Goal: Download file/media

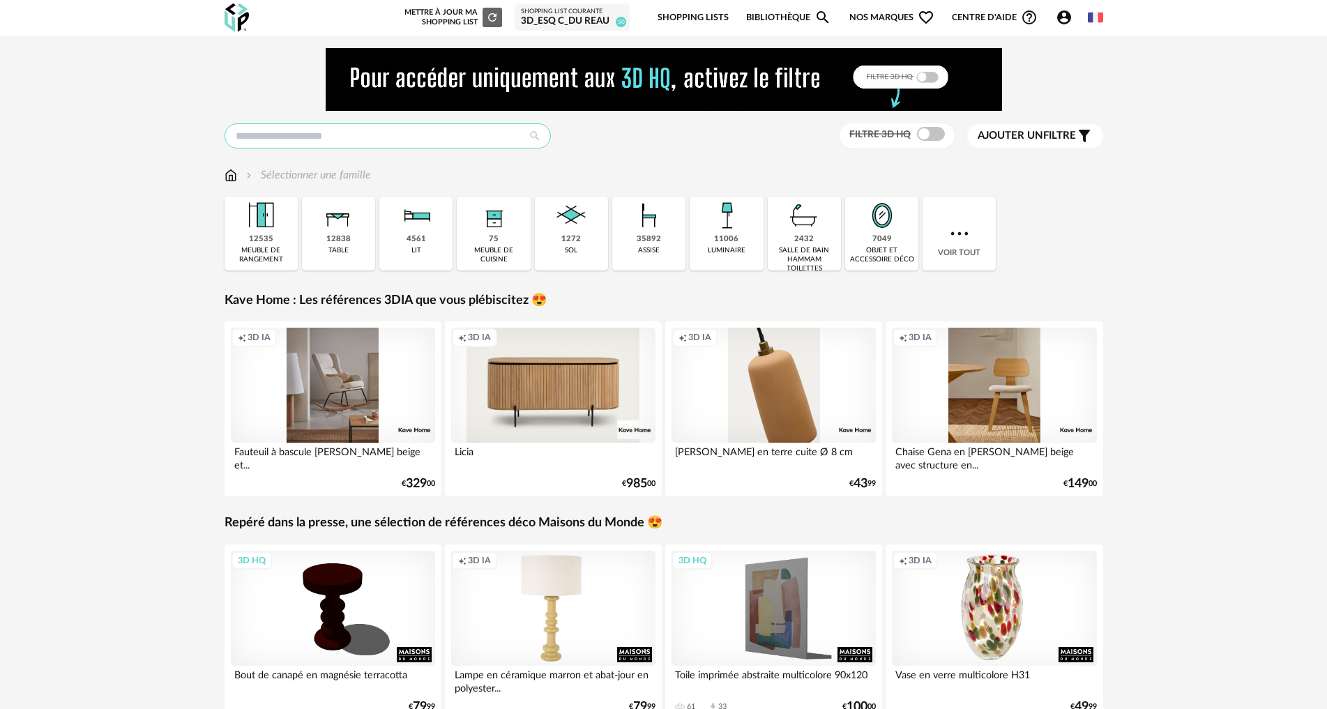
click at [265, 143] on input "text" at bounding box center [387, 135] width 326 height 25
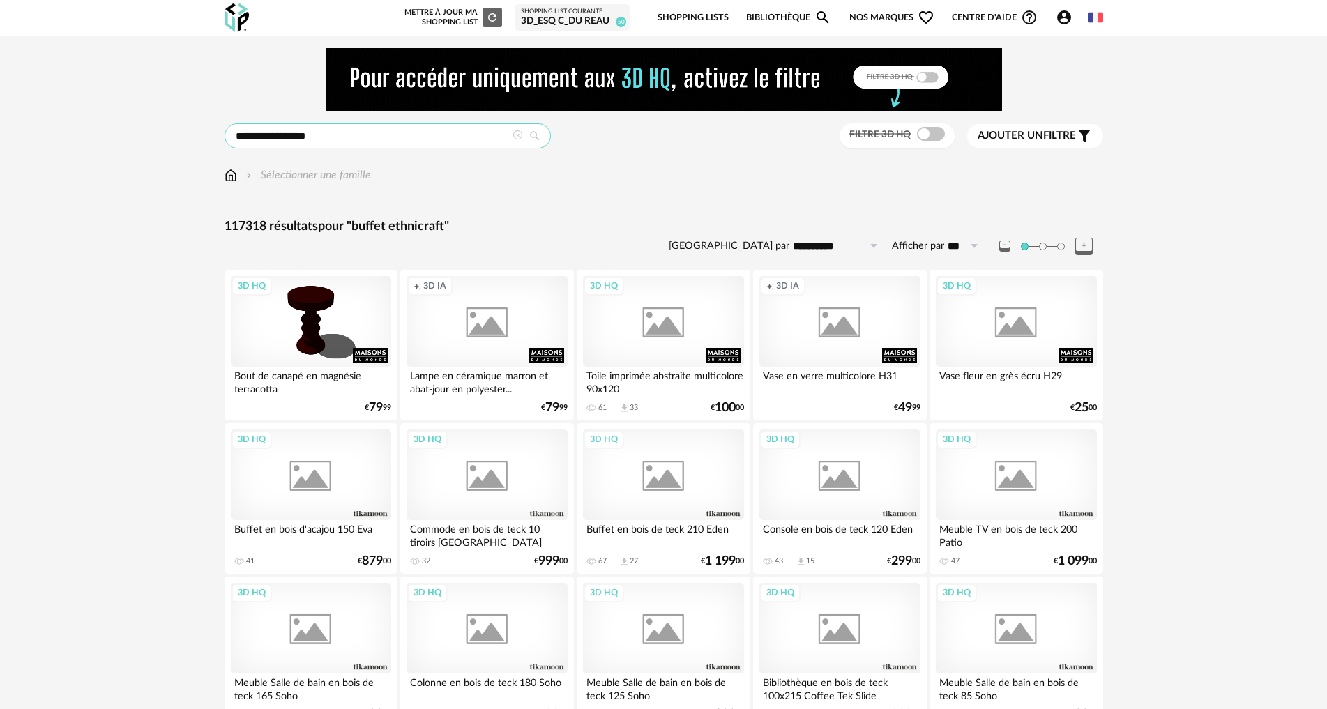
type input "**********"
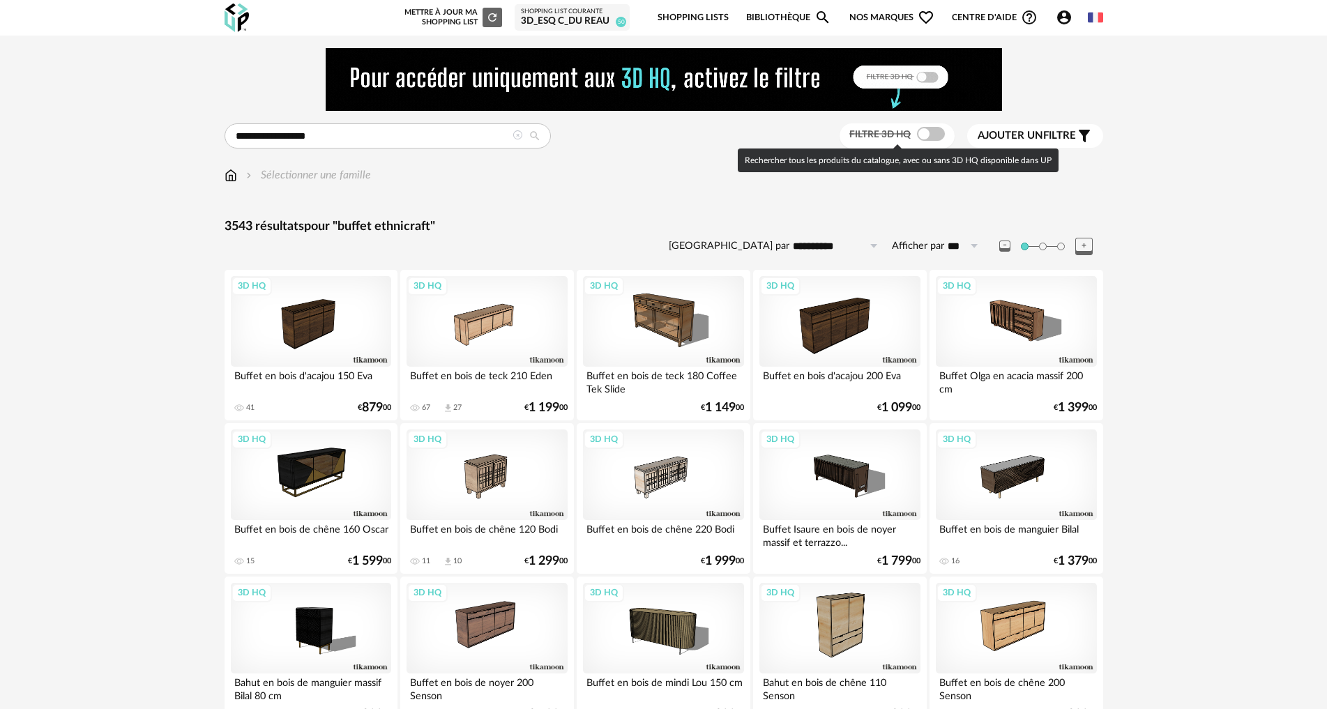
click at [921, 129] on span at bounding box center [931, 134] width 28 height 14
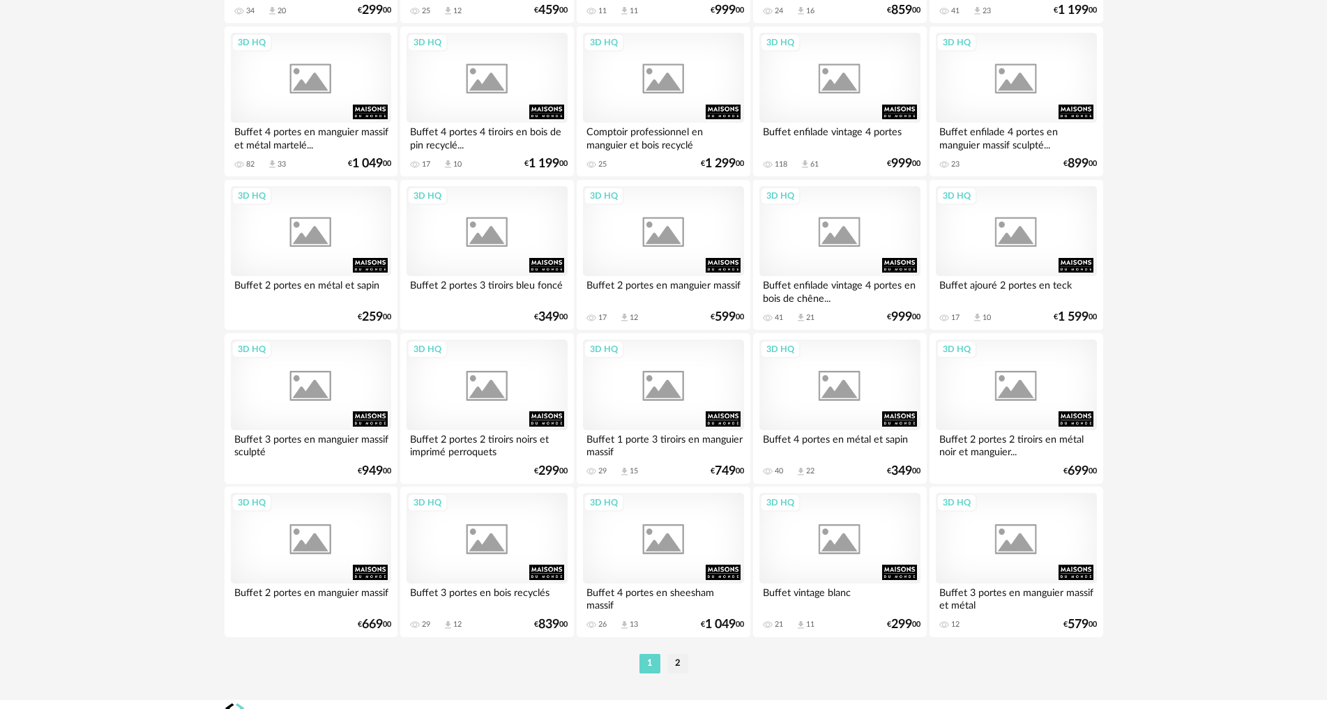
scroll to position [2719, 0]
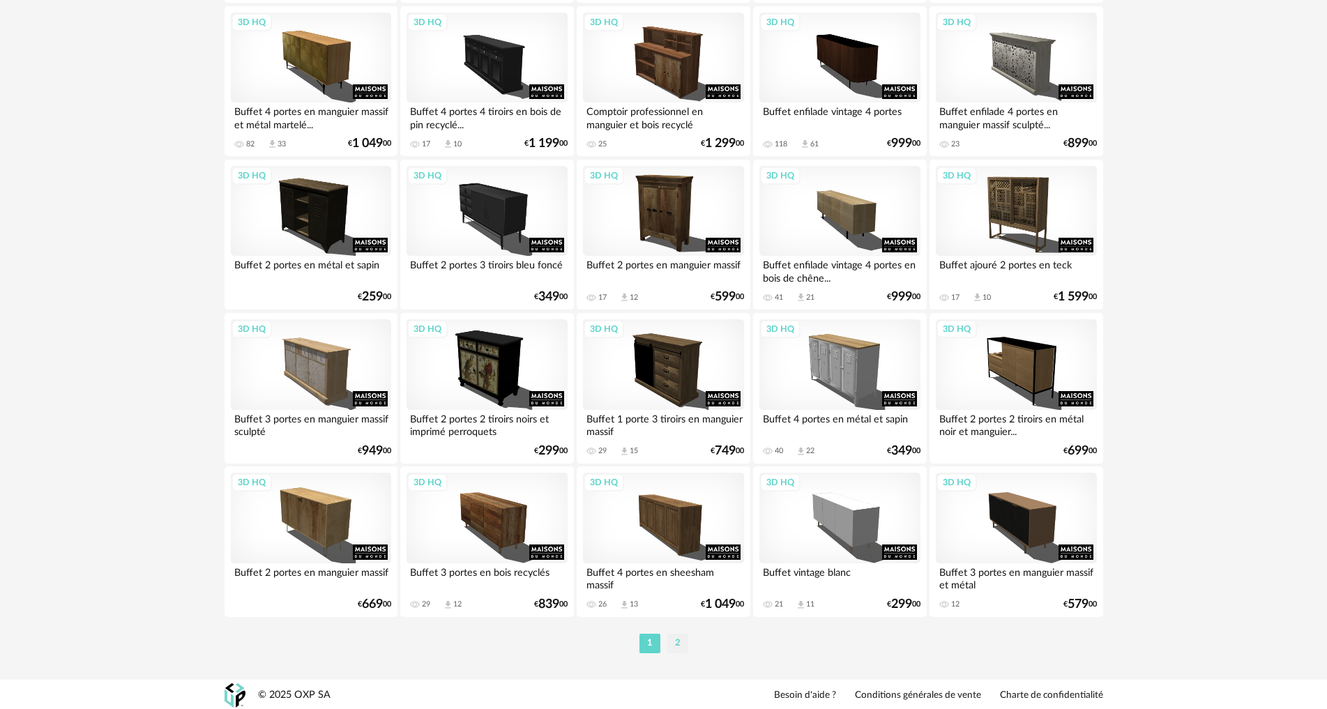
click at [676, 642] on li "2" at bounding box center [677, 644] width 21 height 20
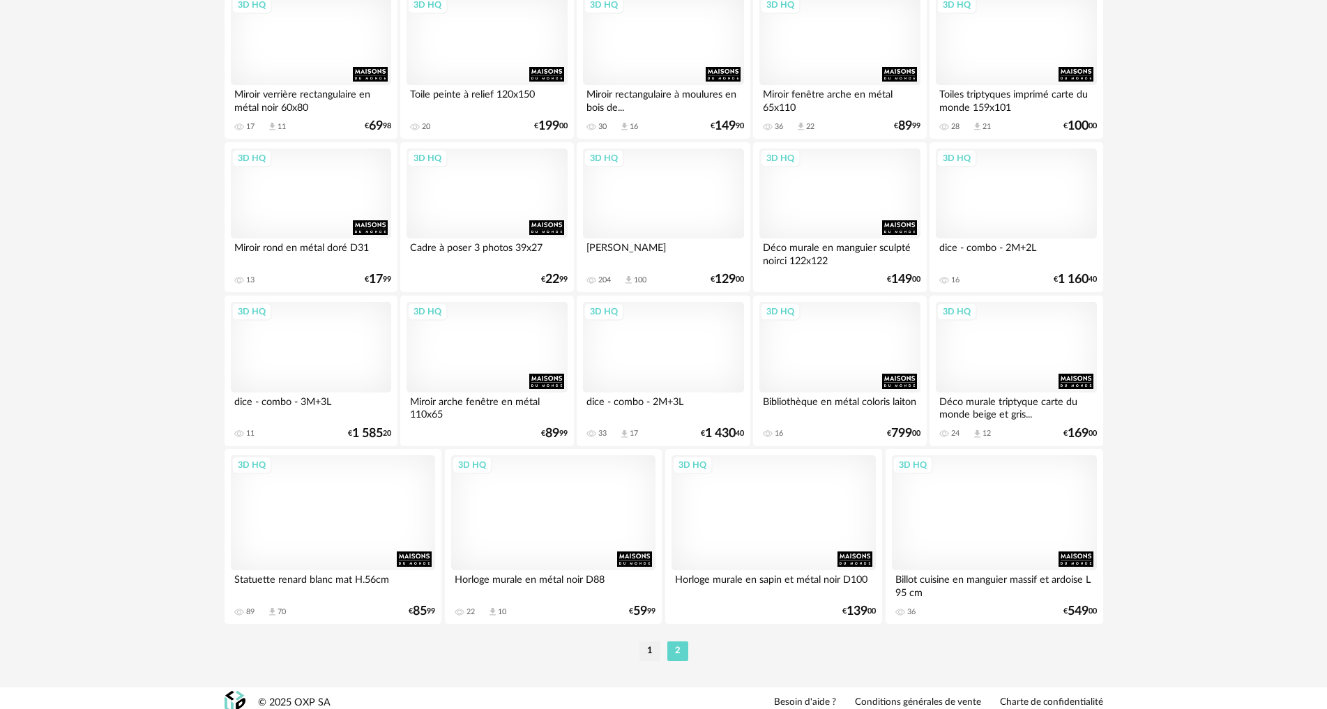
scroll to position [2745, 0]
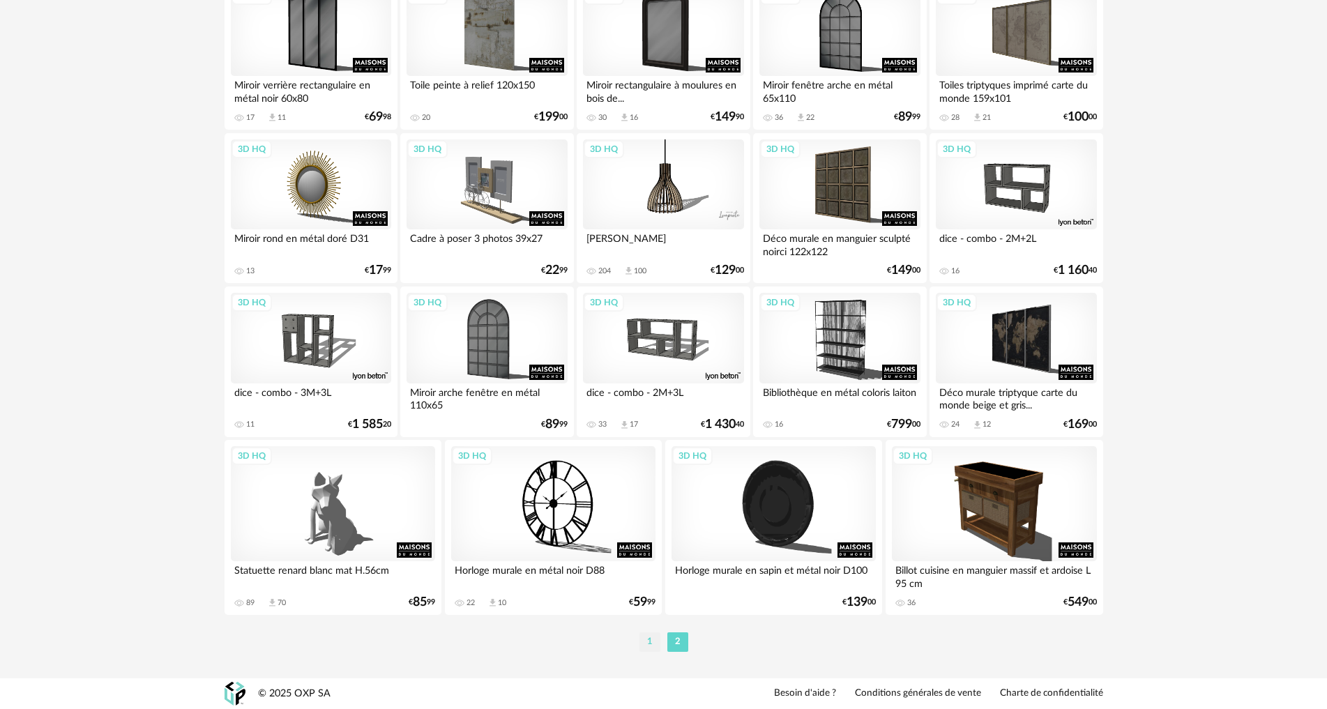
click at [649, 640] on li "1" at bounding box center [649, 642] width 21 height 20
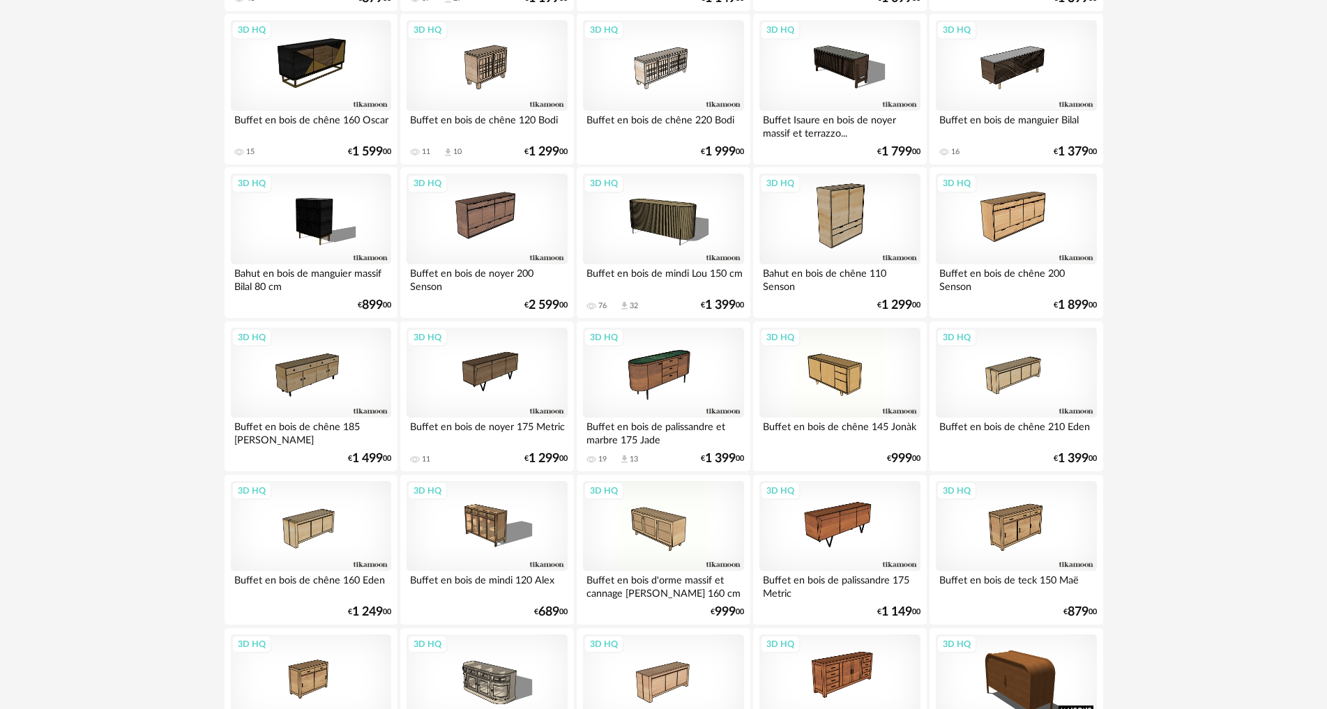
scroll to position [627, 0]
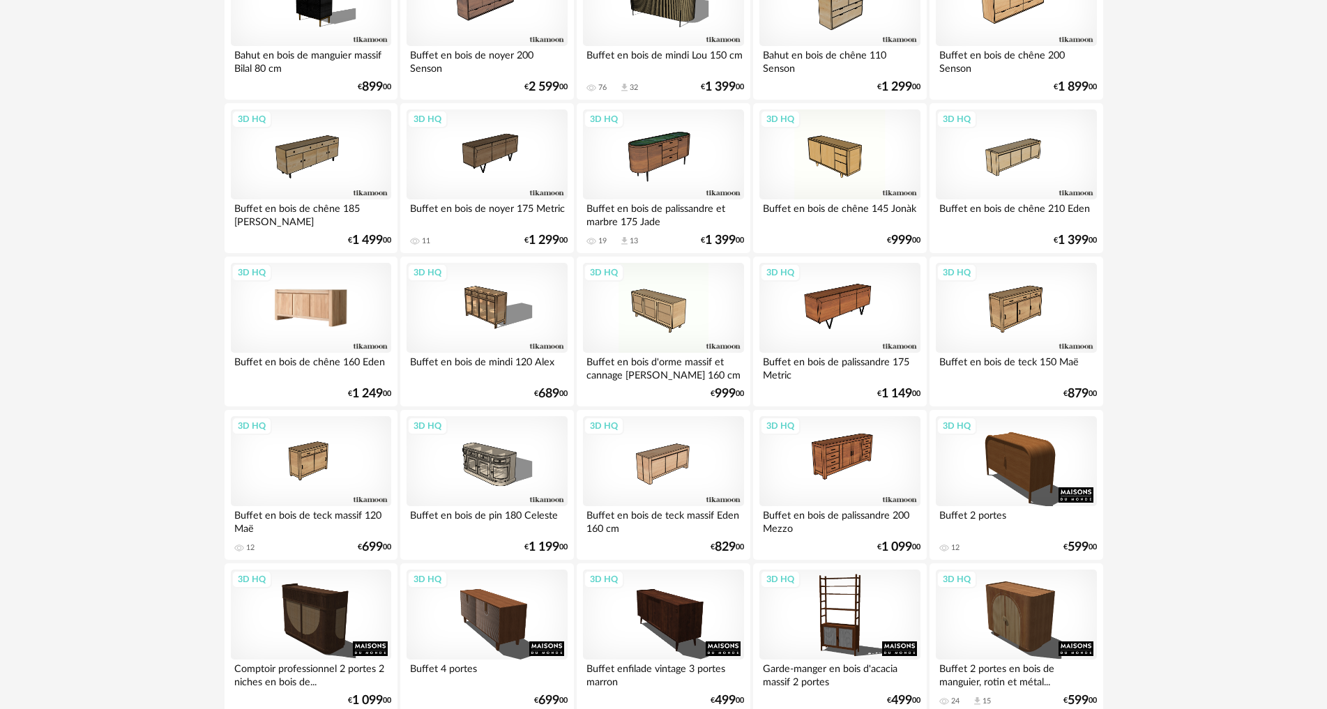
click at [315, 301] on div "3D HQ" at bounding box center [311, 308] width 160 height 91
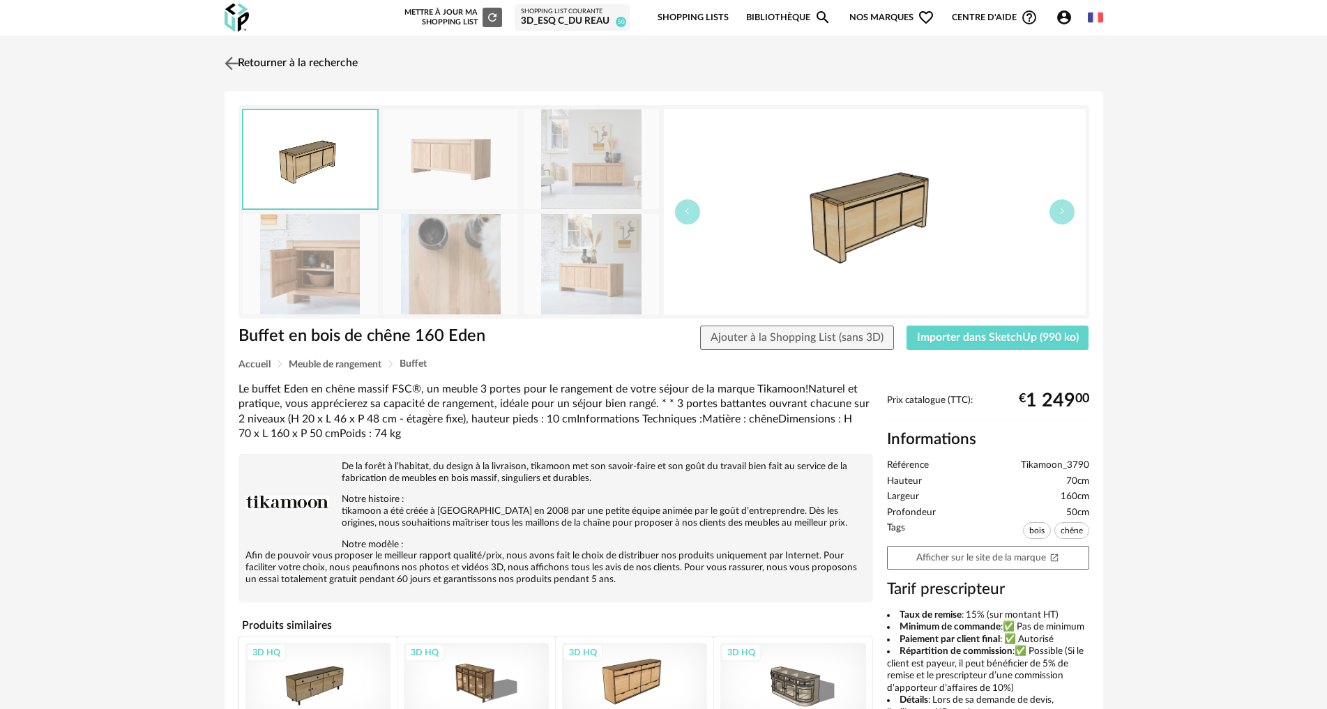
click at [233, 65] on img at bounding box center [231, 63] width 20 height 20
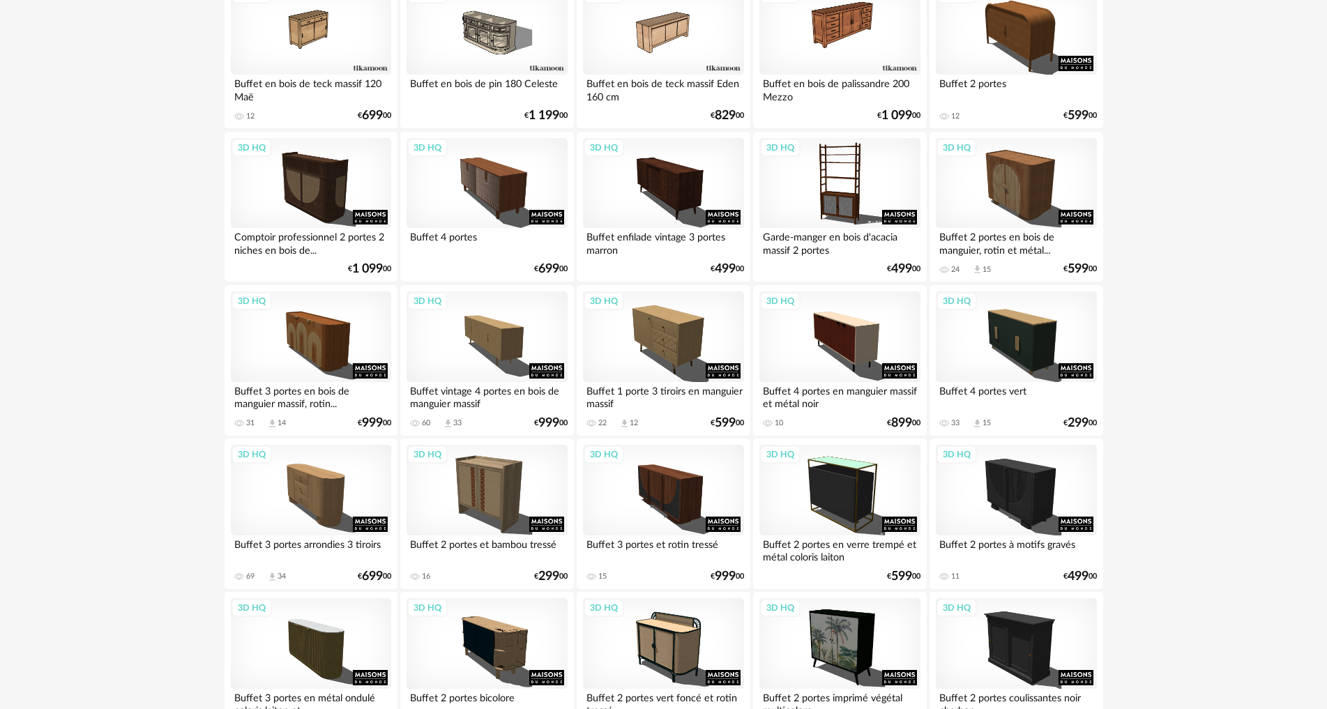
scroll to position [1047, 0]
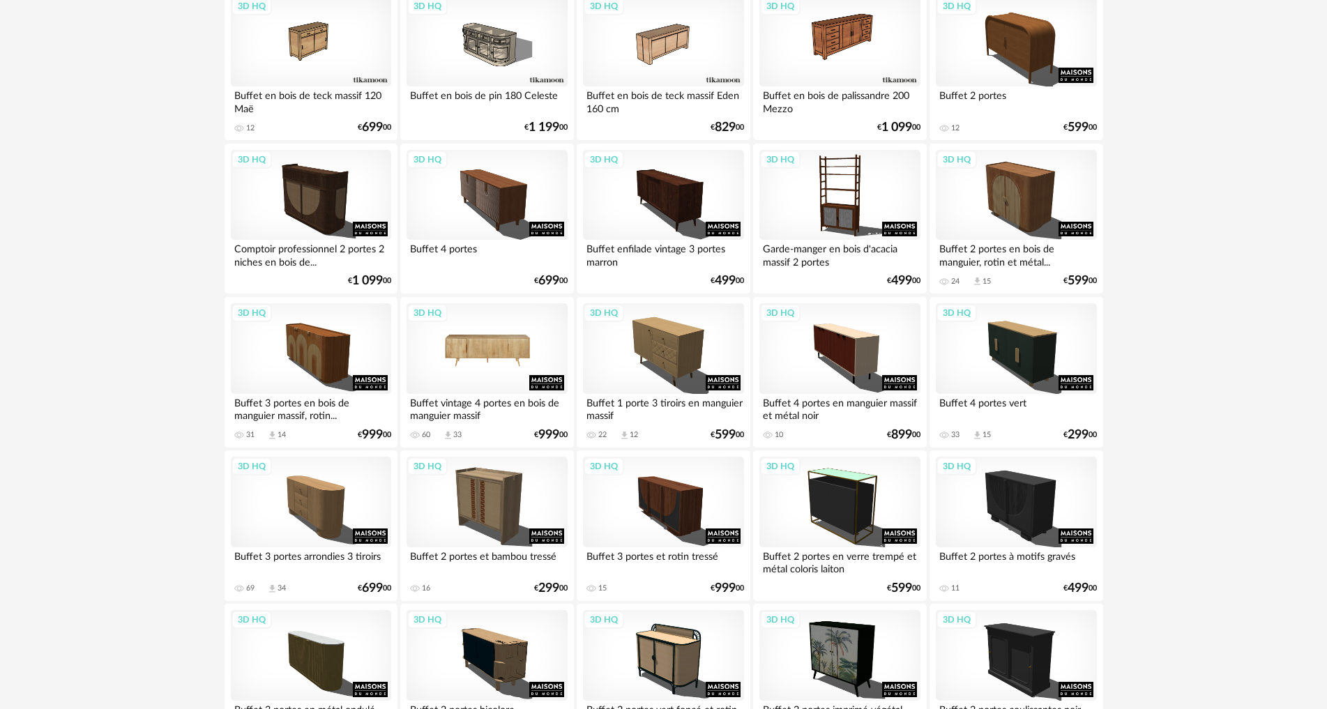
click at [482, 365] on div "3D HQ" at bounding box center [486, 348] width 160 height 91
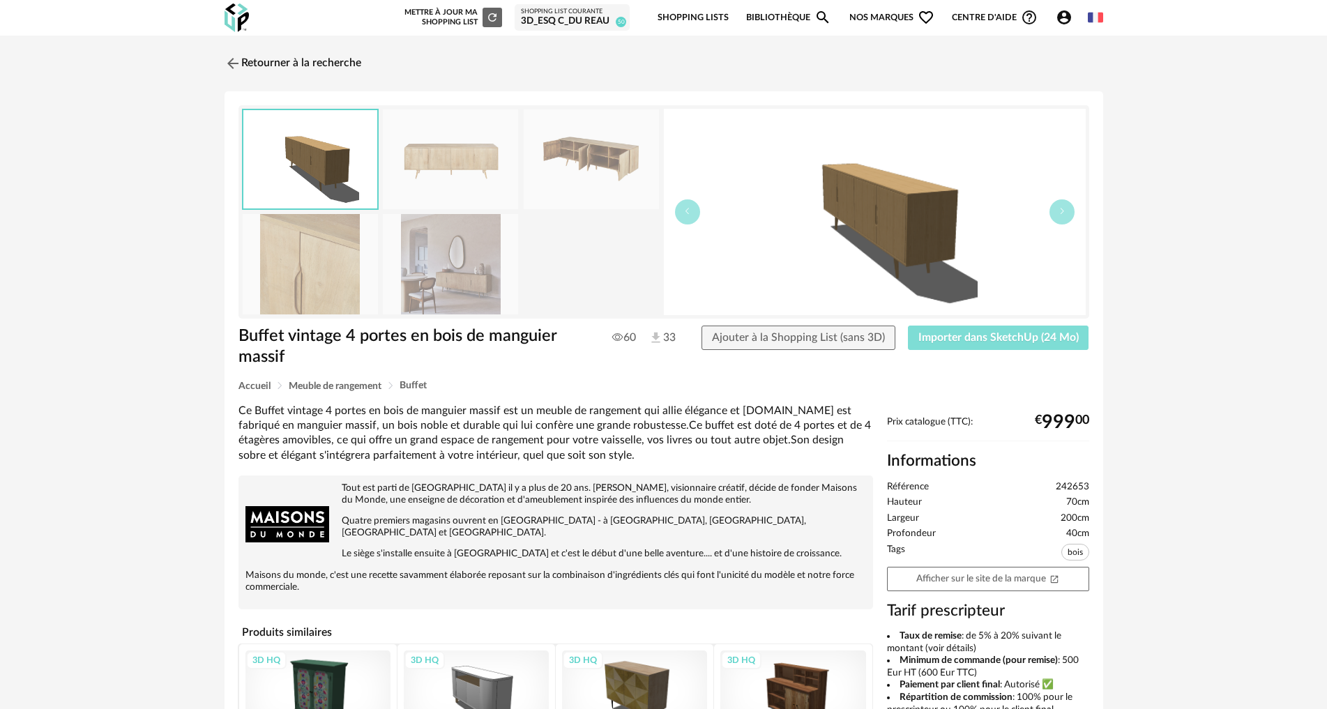
click at [961, 335] on span "Importer dans SketchUp (24 Mo)" at bounding box center [998, 337] width 160 height 11
click at [234, 61] on img at bounding box center [231, 63] width 20 height 20
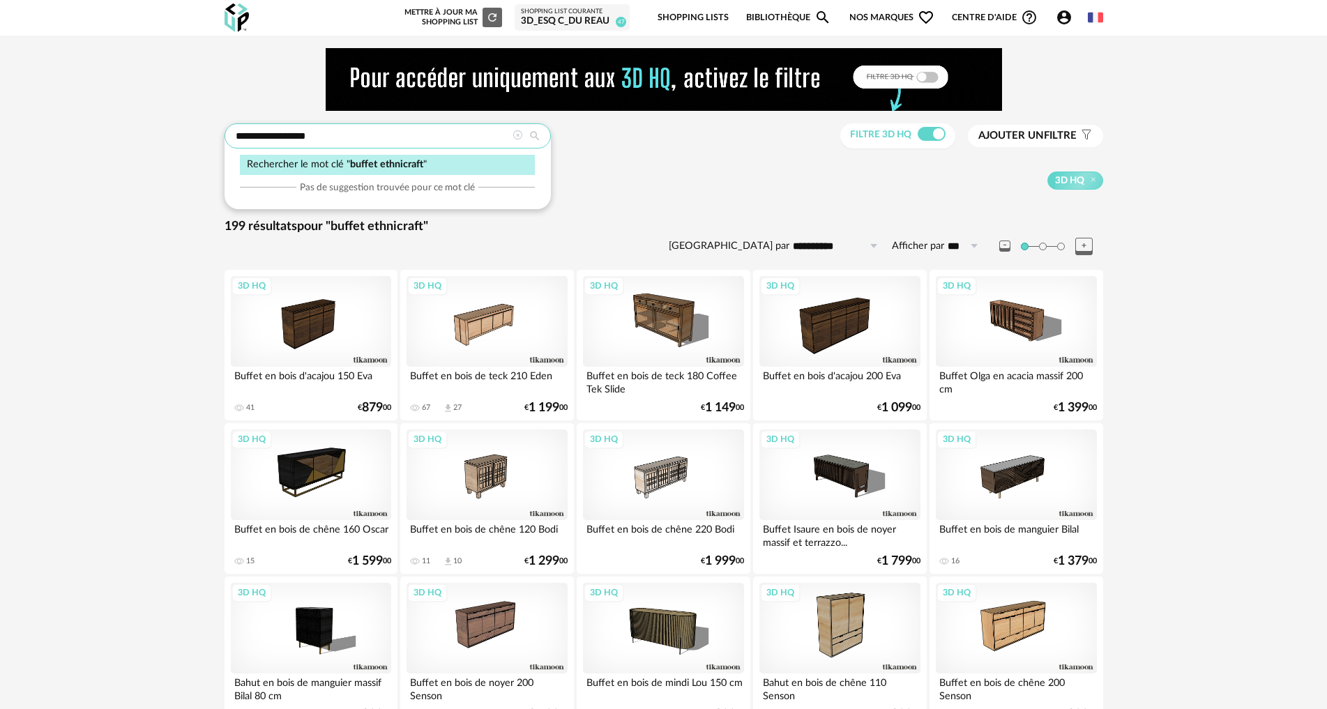
drag, startPoint x: 321, startPoint y: 142, endPoint x: 178, endPoint y: 135, distance: 143.0
type input "****"
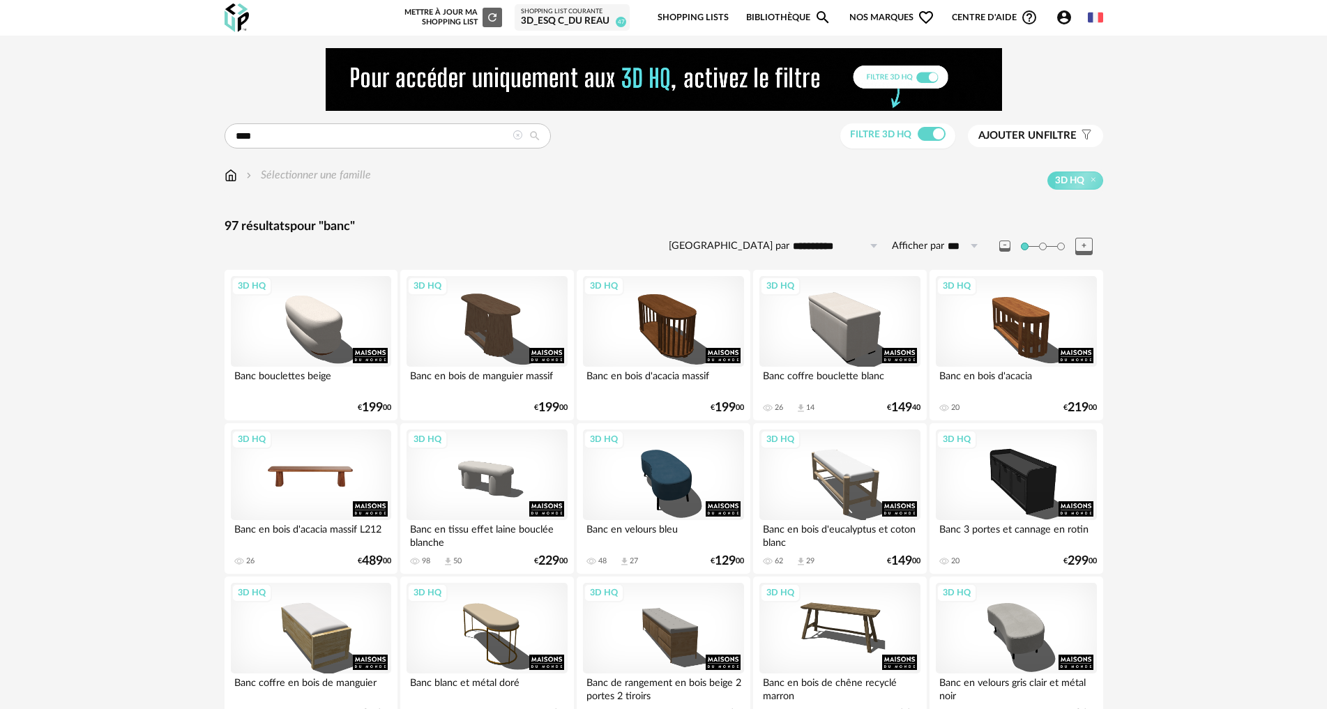
click at [342, 477] on div "3D HQ" at bounding box center [311, 474] width 160 height 91
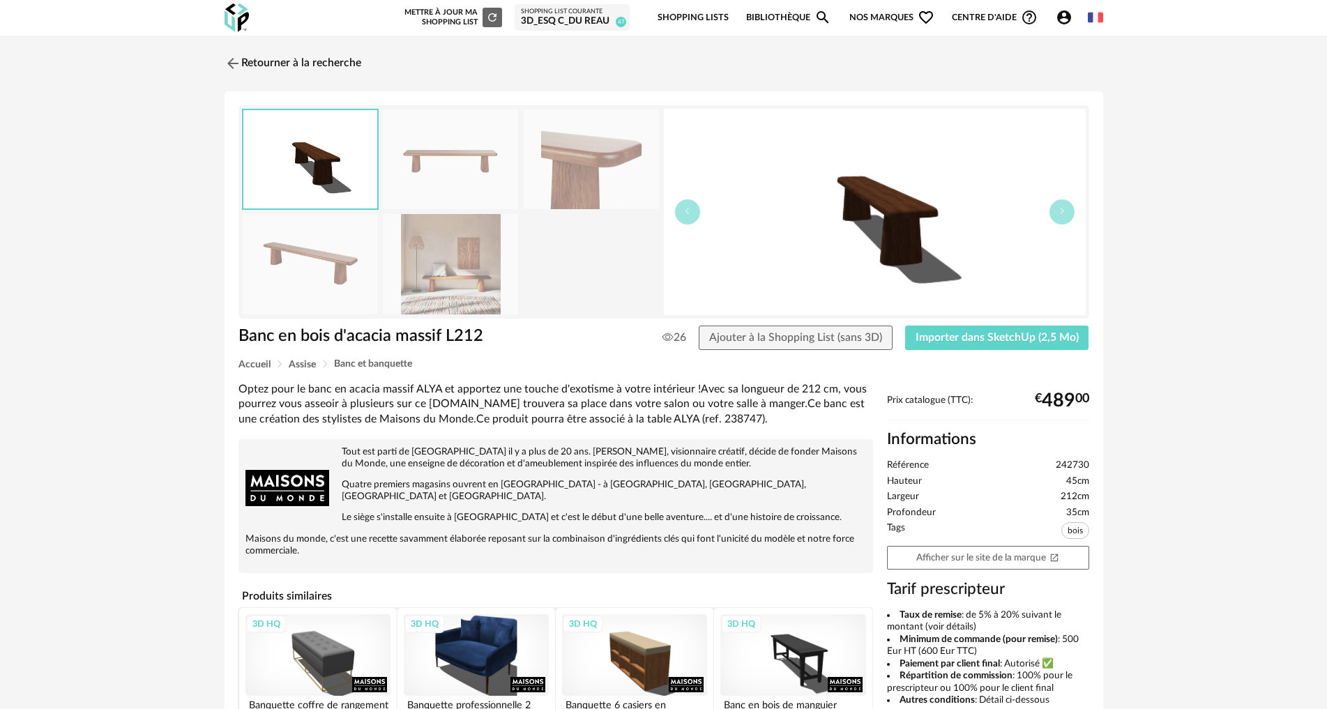
click at [961, 324] on div "Banc en bois d'acacia massif L212 Banc en bois d'acacia massif L212 26 Ajouter …" at bounding box center [663, 510] width 878 height 838
click at [943, 336] on span "Importer dans SketchUp (2,5 Mo)" at bounding box center [996, 337] width 163 height 11
